Goal: Task Accomplishment & Management: Manage account settings

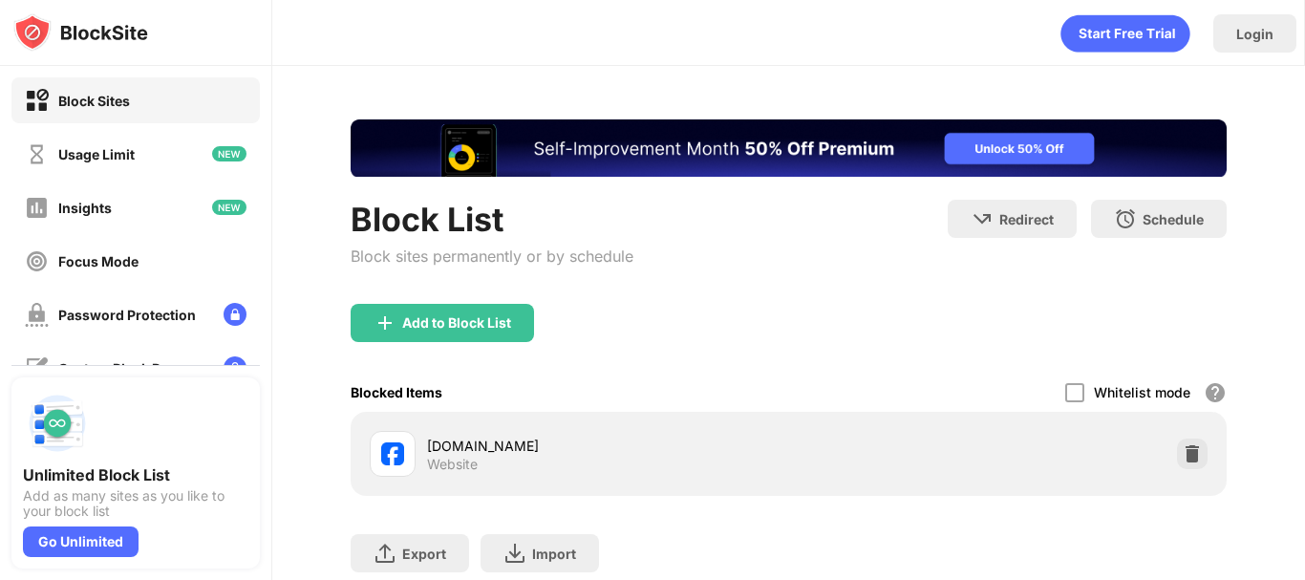
click at [754, 444] on div "[DOMAIN_NAME]" at bounding box center [608, 446] width 362 height 20
click at [1185, 453] on img at bounding box center [1192, 453] width 19 height 19
